Goal: Information Seeking & Learning: Learn about a topic

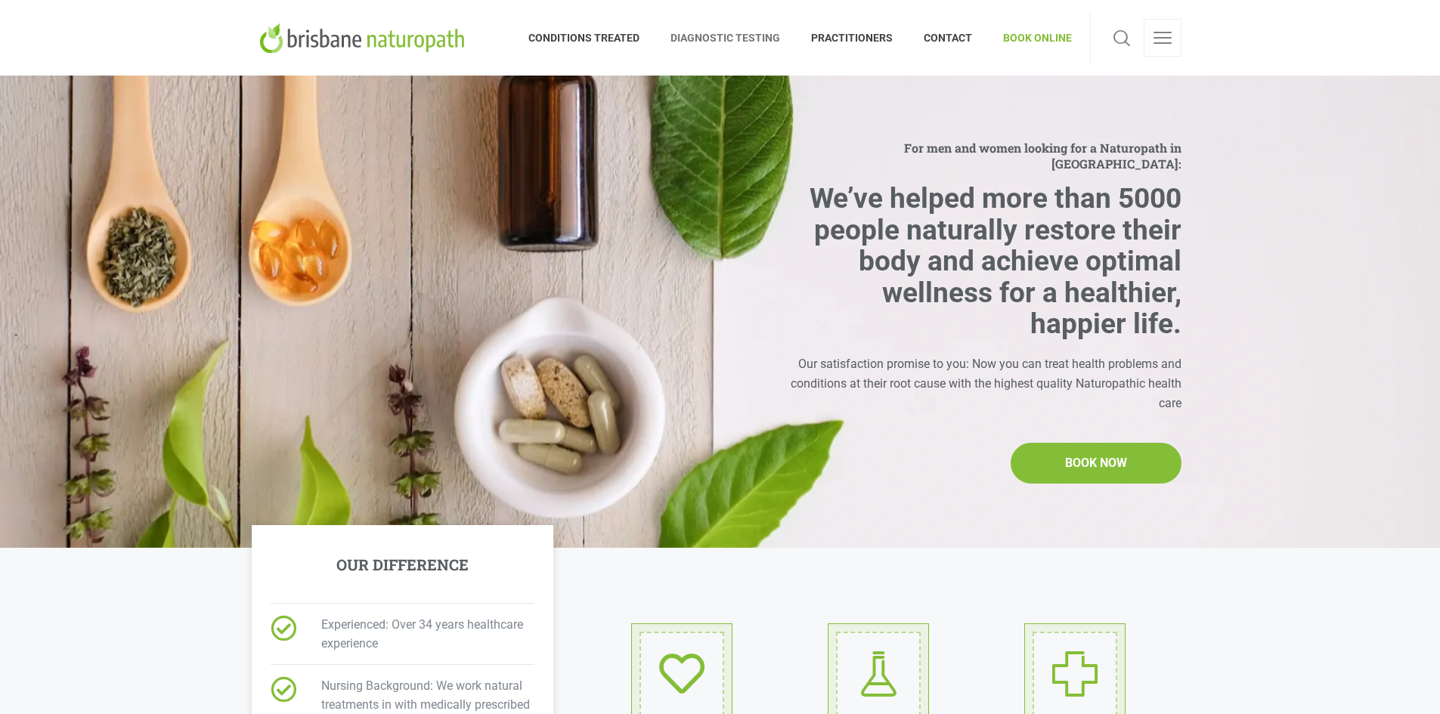
click at [748, 36] on span "DIAGNOSTIC TESTING" at bounding box center [725, 38] width 141 height 24
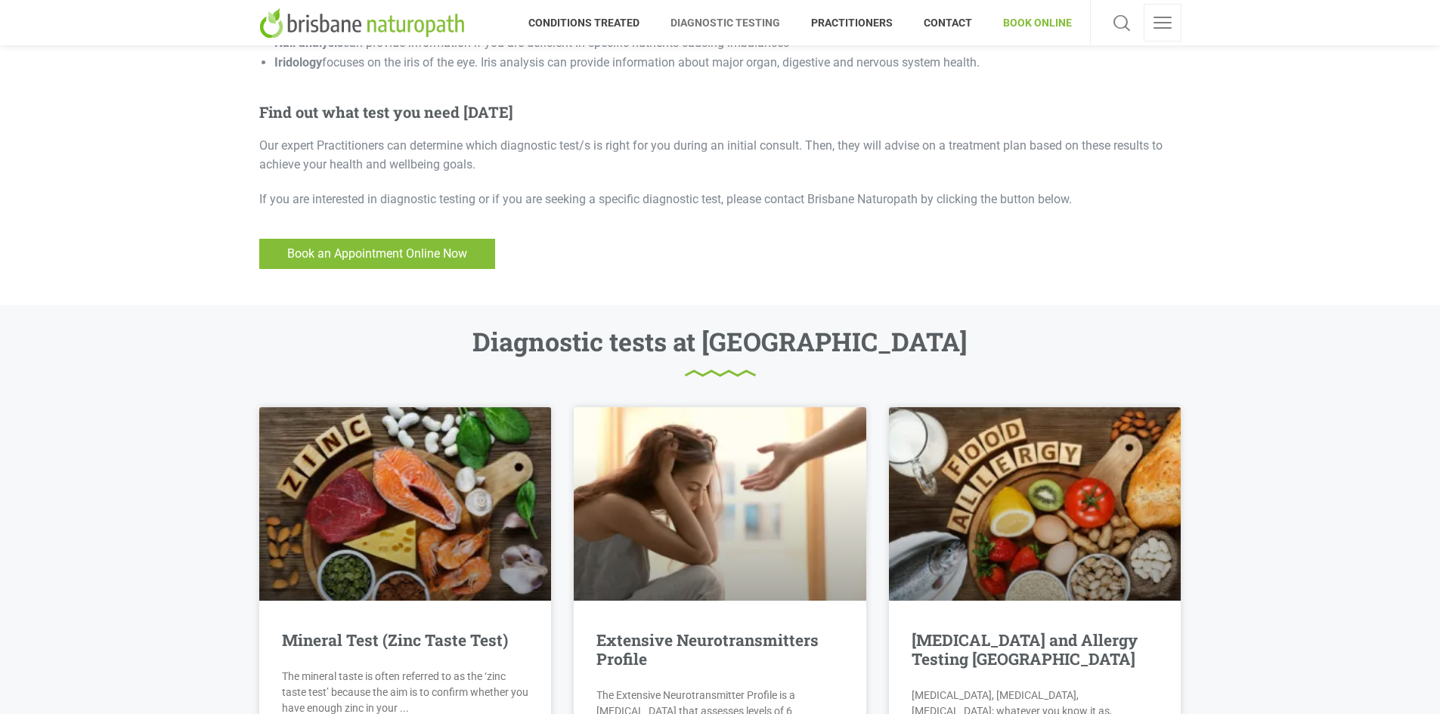
scroll to position [765, 0]
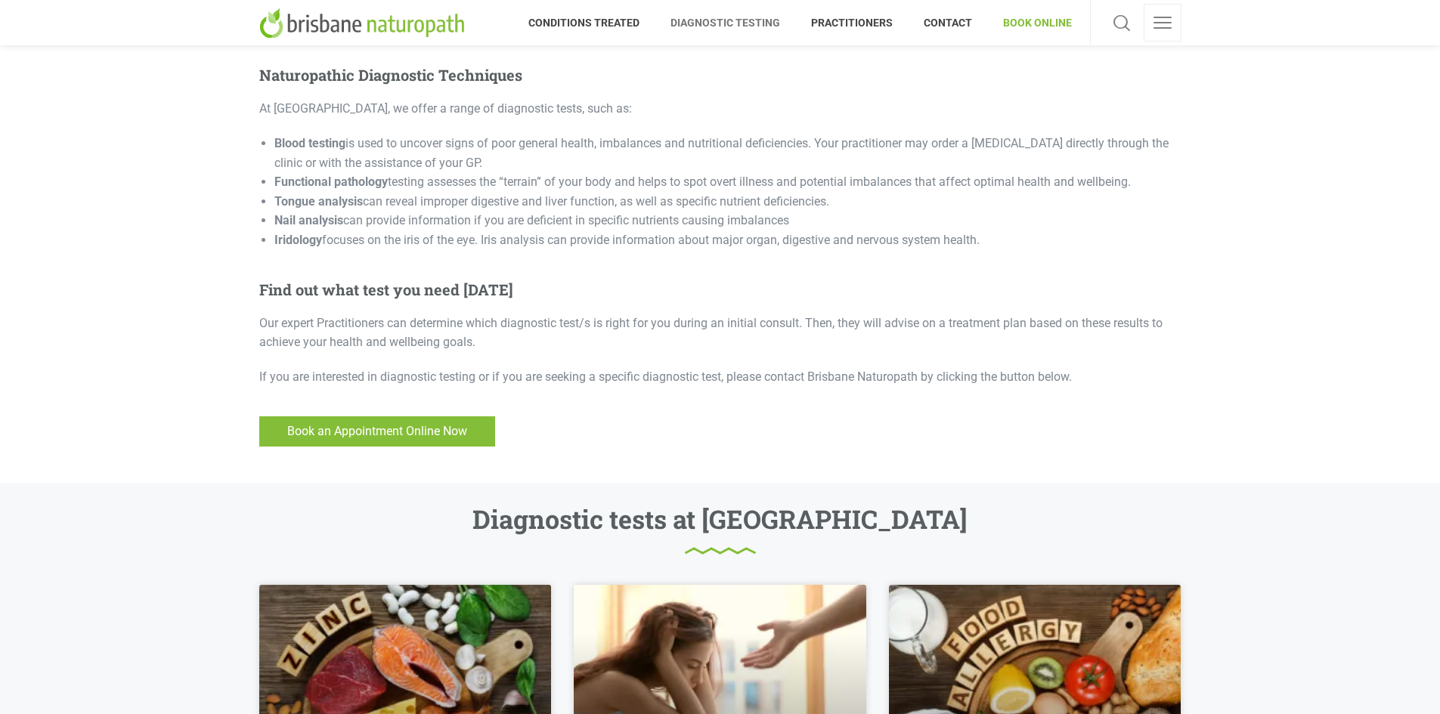
click at [393, 28] on img at bounding box center [364, 23] width 211 height 30
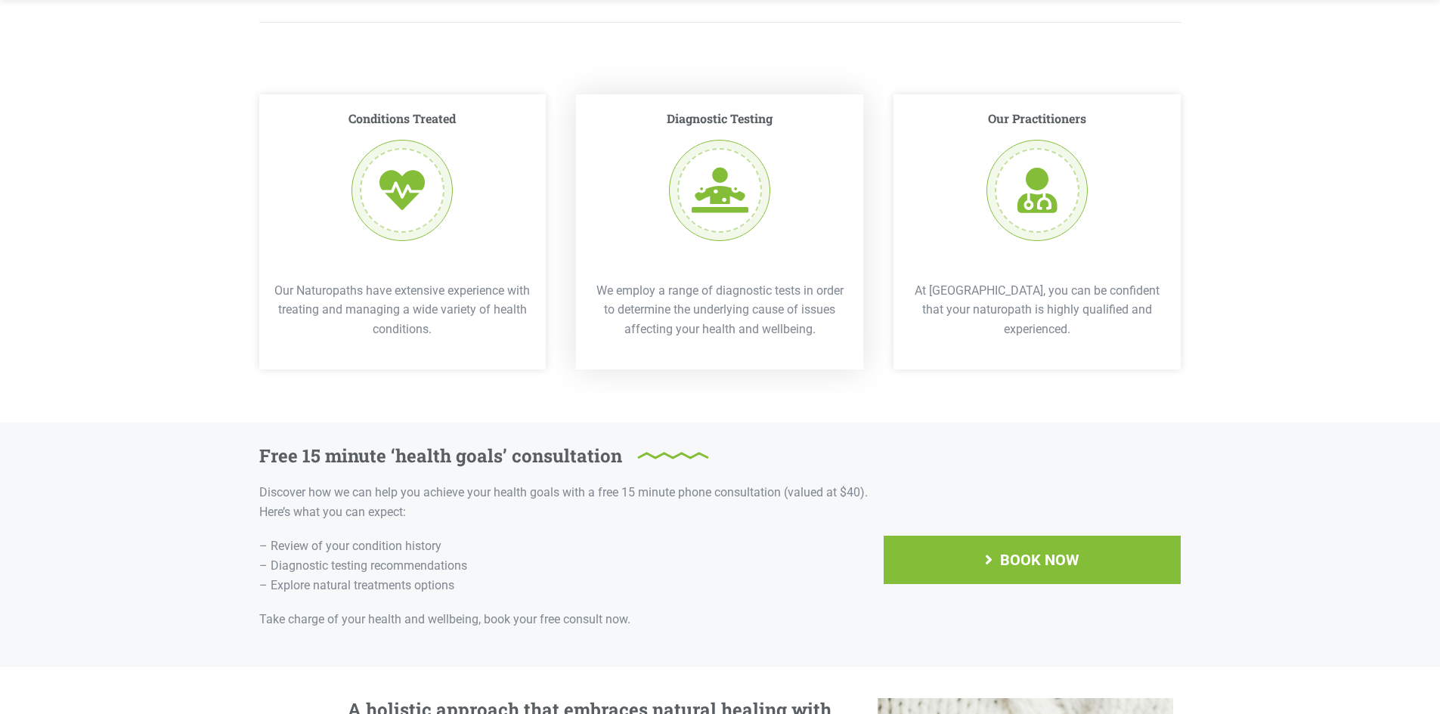
scroll to position [2654, 0]
click at [703, 181] on div at bounding box center [719, 189] width 101 height 101
click at [684, 280] on p "We employ a range of diagnostic tests in order to determine the underlying caus…" at bounding box center [719, 309] width 257 height 58
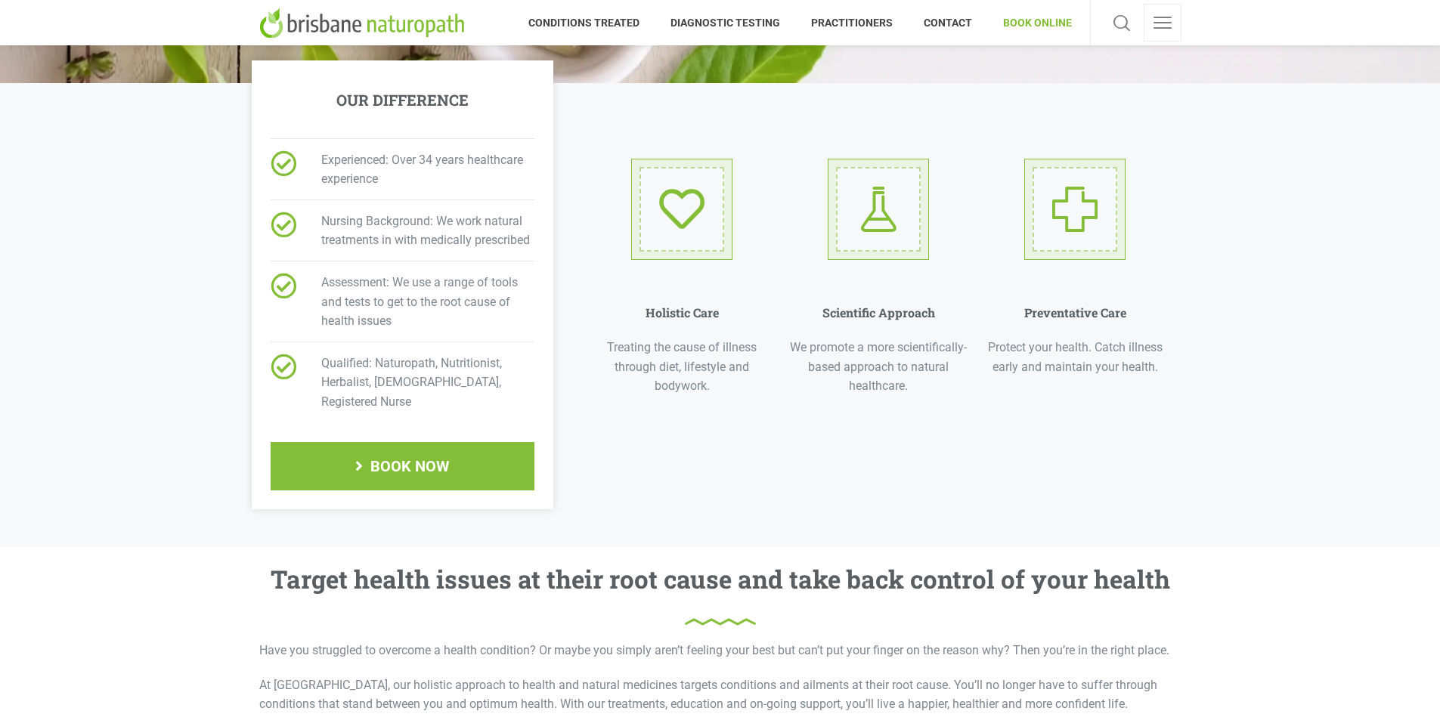
scroll to position [311, 0]
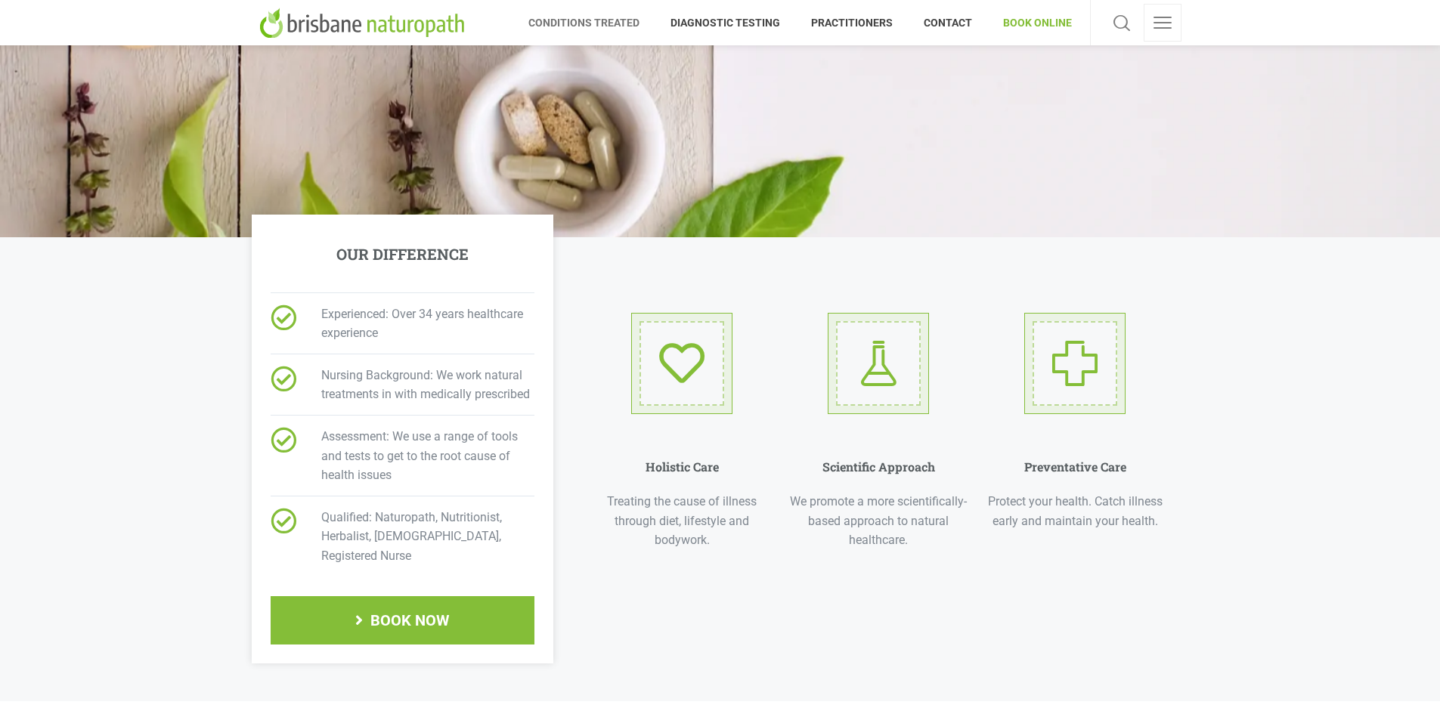
click at [626, 27] on span "CONDITIONS TREATED" at bounding box center [591, 23] width 127 height 24
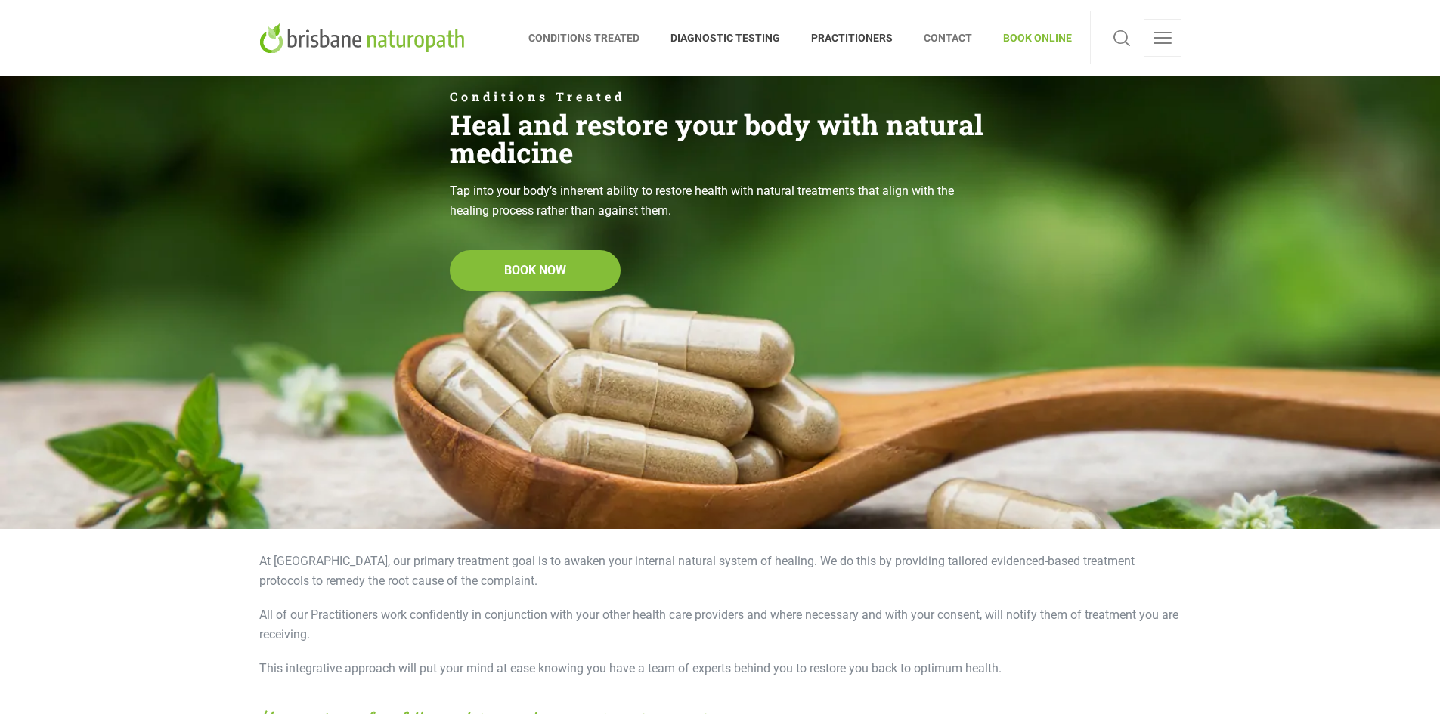
click at [950, 42] on span "CONTACT" at bounding box center [948, 38] width 79 height 24
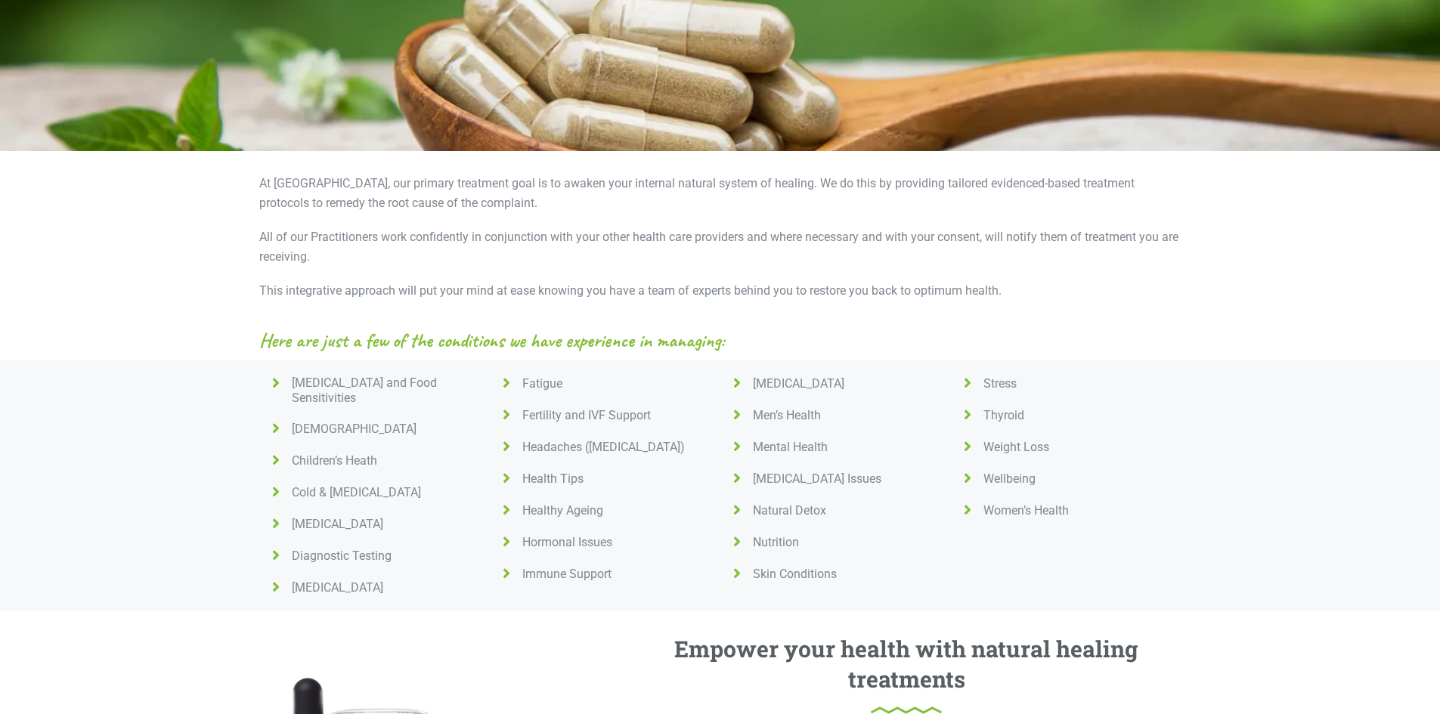
scroll to position [680, 0]
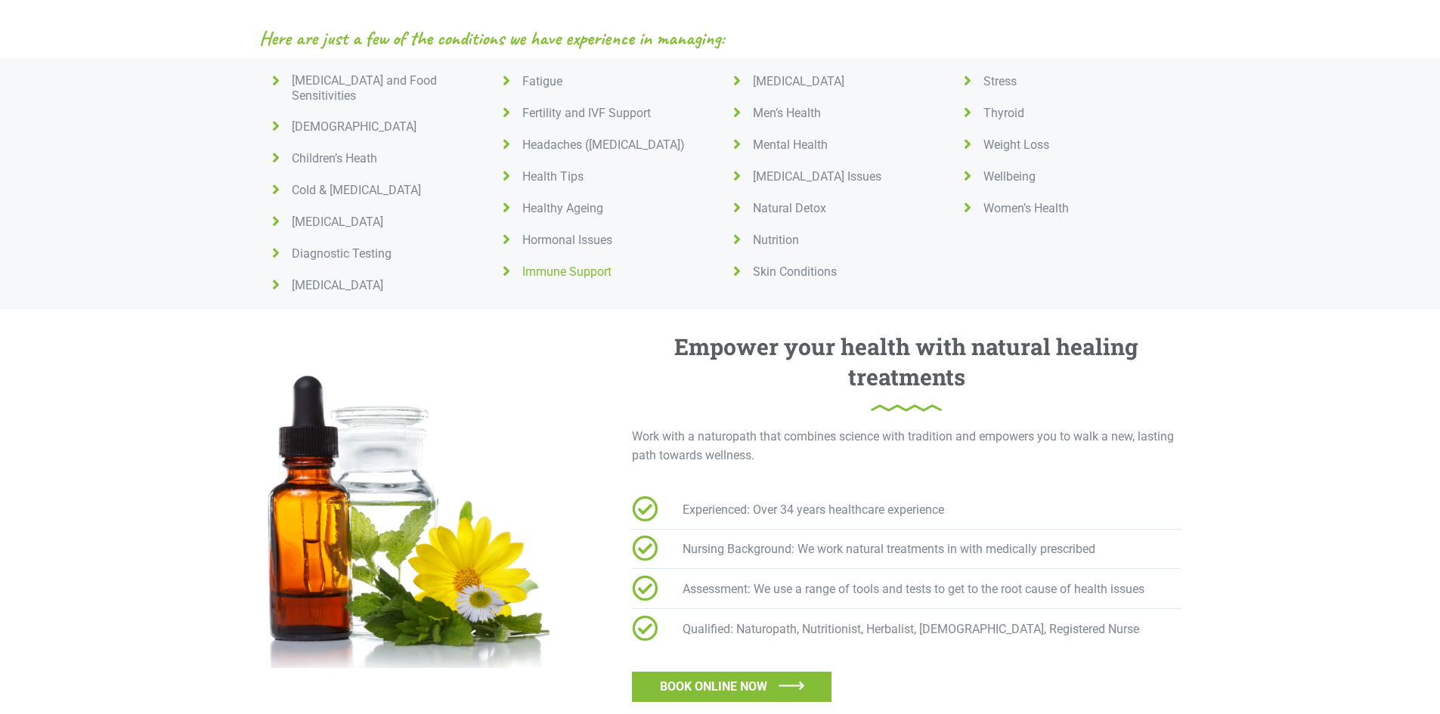
click at [503, 269] on icon at bounding box center [506, 271] width 19 height 15
click at [504, 271] on icon at bounding box center [506, 271] width 19 height 15
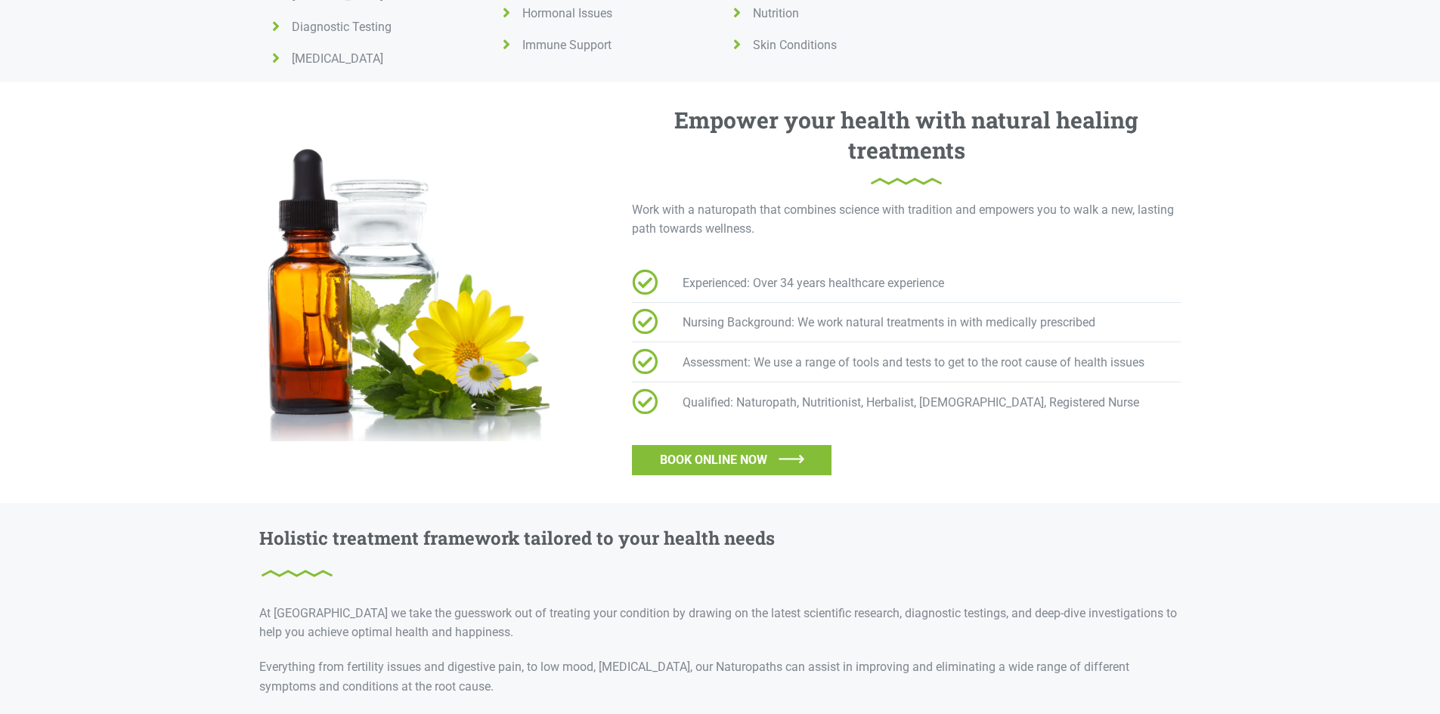
scroll to position [917, 0]
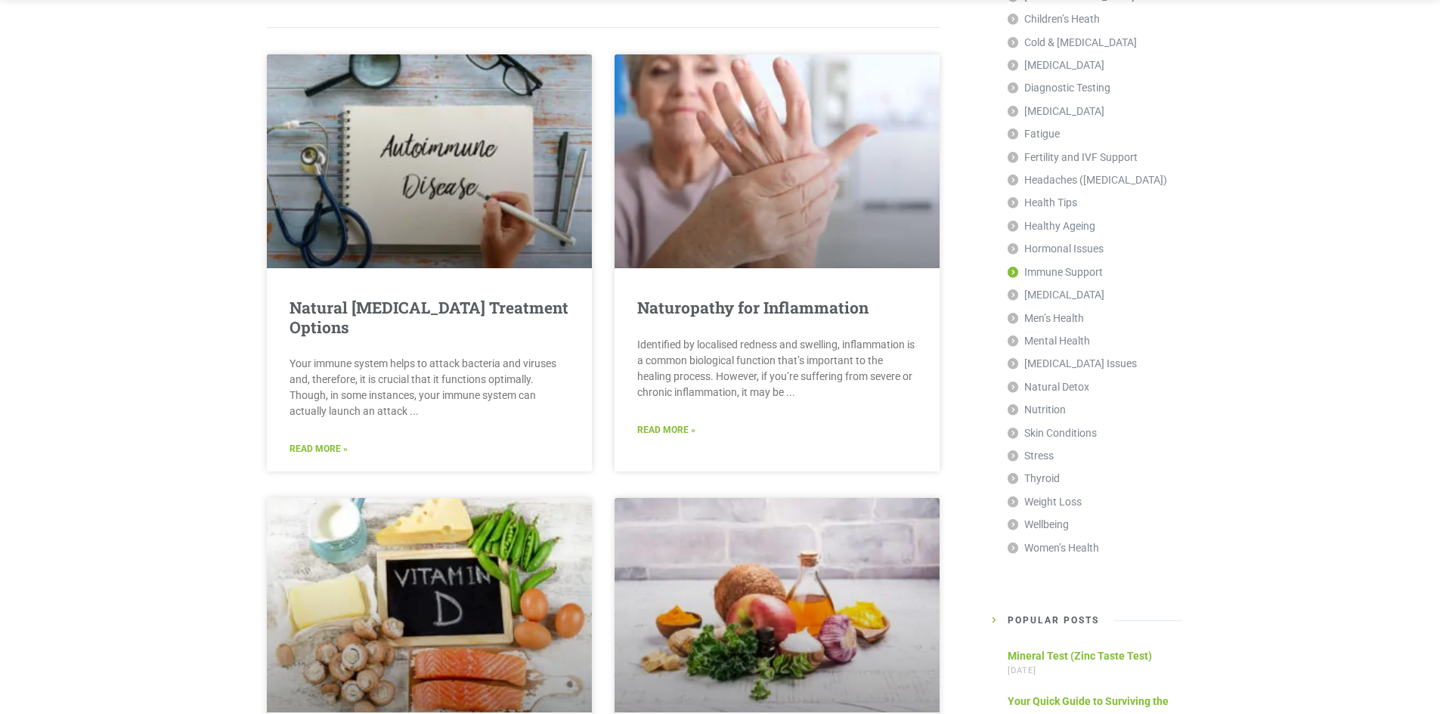
scroll to position [227, 0]
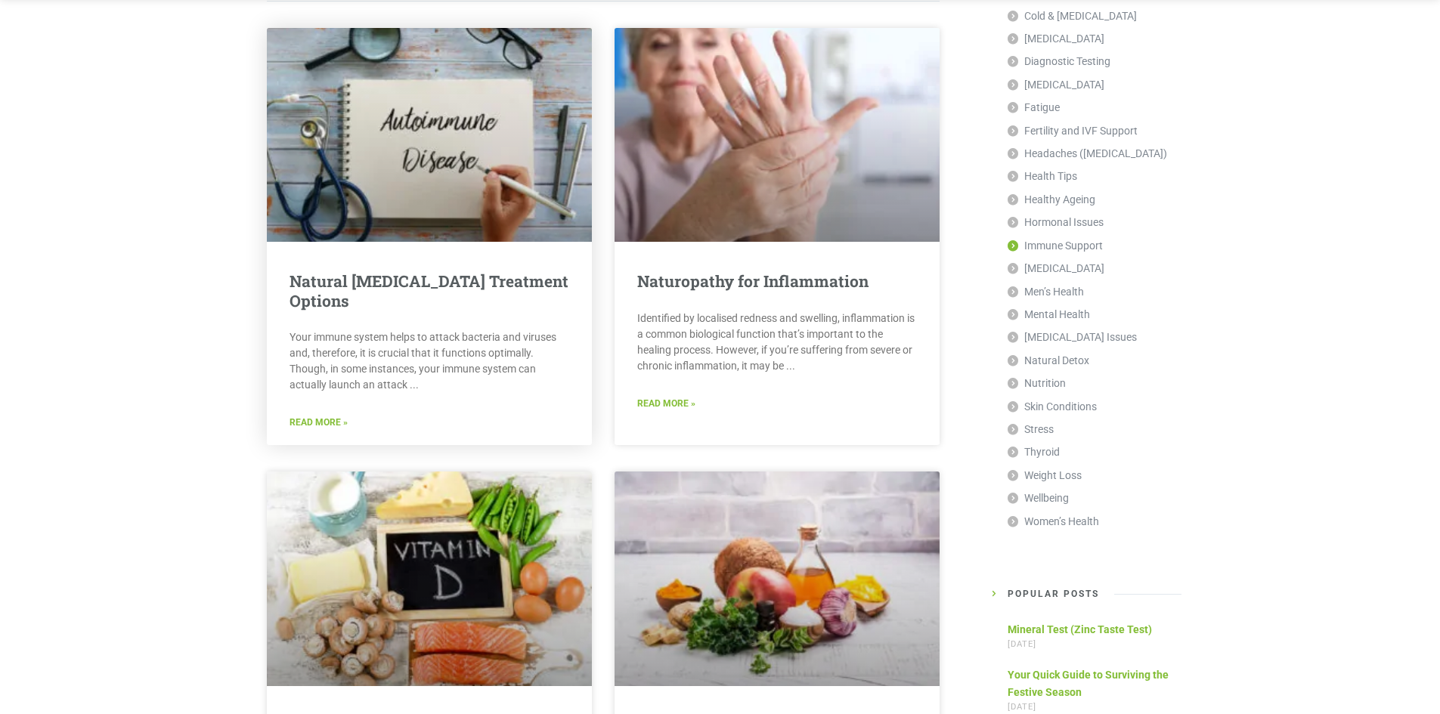
click at [320, 423] on link "Read More »" at bounding box center [319, 423] width 58 height 14
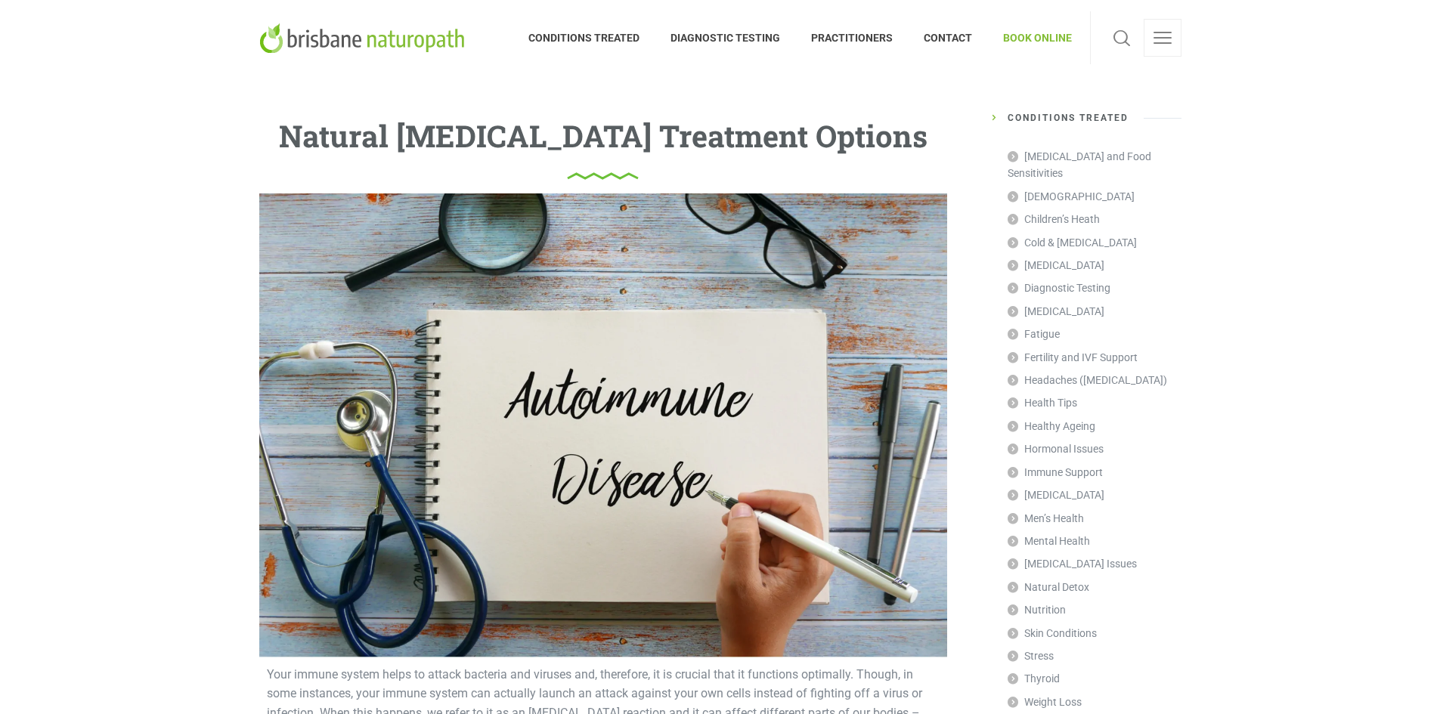
click at [398, 40] on img at bounding box center [364, 38] width 211 height 30
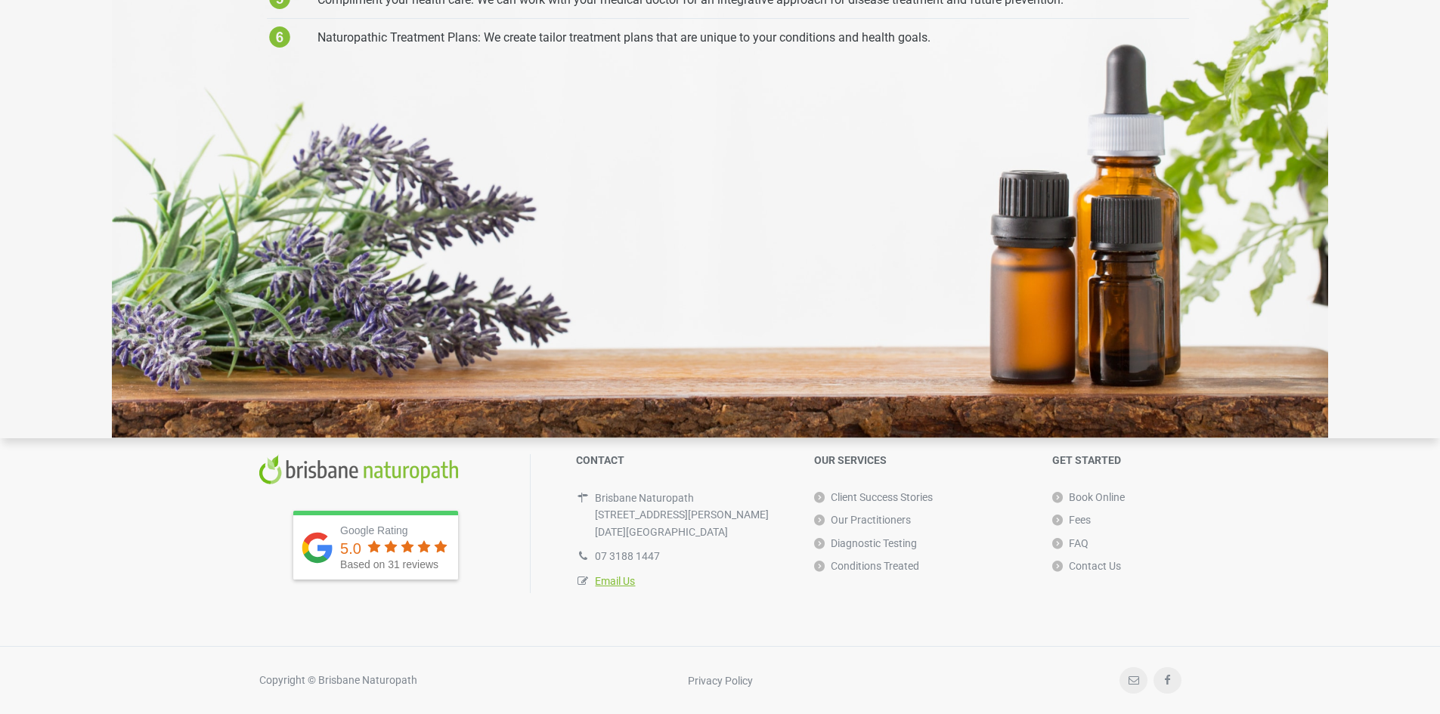
scroll to position [4166, 0]
